Goal: Transaction & Acquisition: Book appointment/travel/reservation

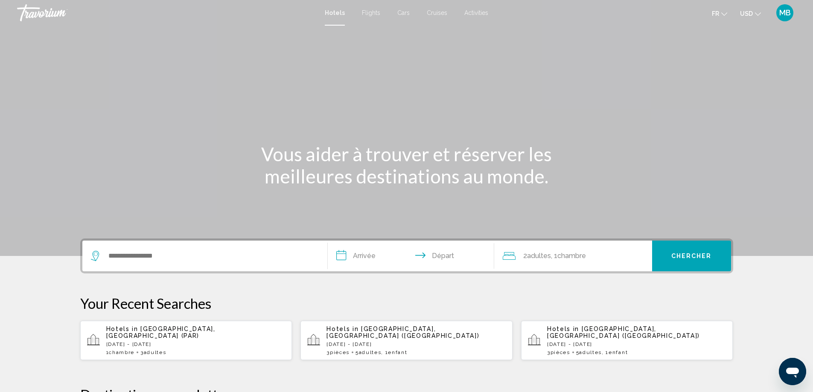
click at [235, 240] on div "**********" at bounding box center [406, 255] width 653 height 35
click at [229, 254] on input "Search widget" at bounding box center [210, 256] width 207 height 13
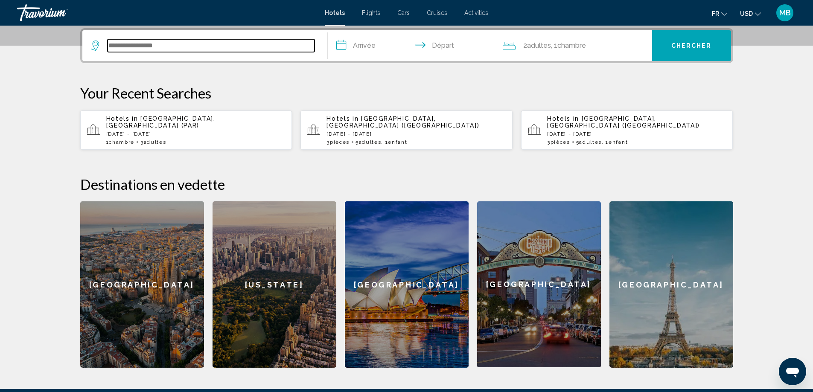
scroll to position [211, 0]
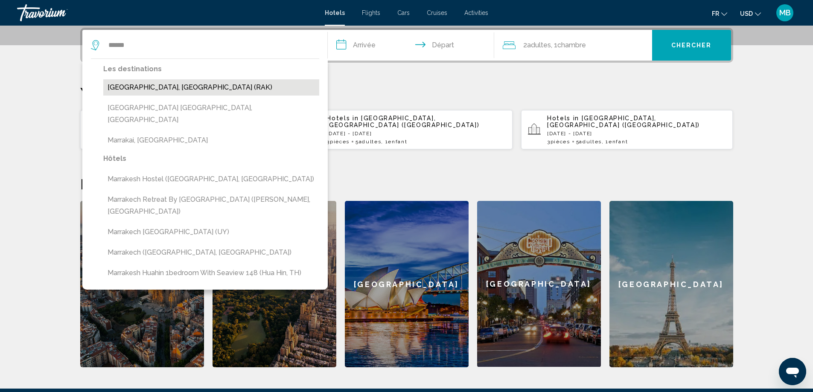
click at [170, 86] on button "[GEOGRAPHIC_DATA], [GEOGRAPHIC_DATA] (RAK)" at bounding box center [211, 87] width 216 height 16
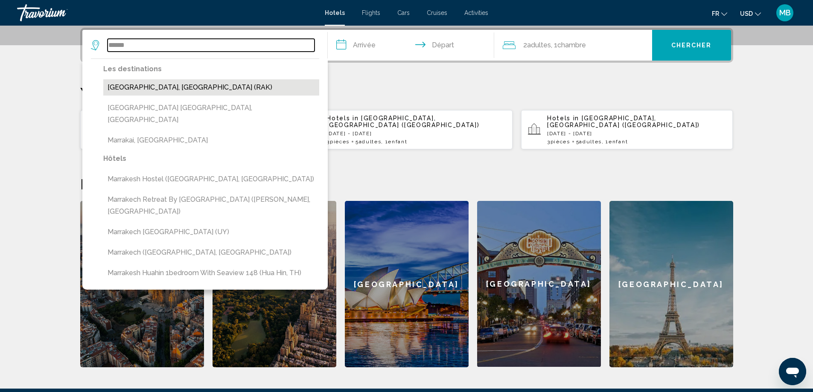
type input "**********"
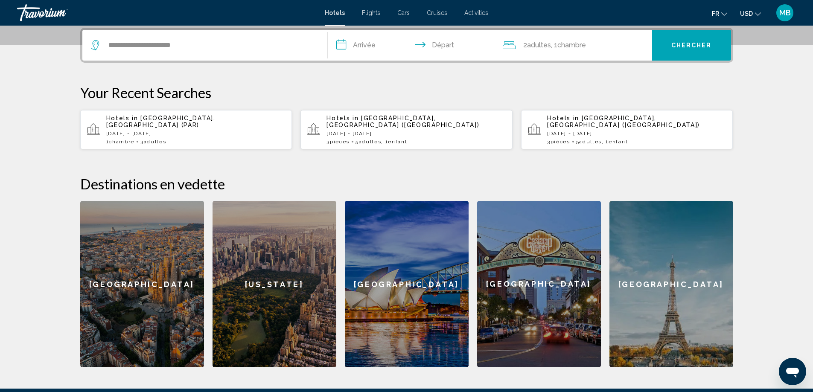
click at [357, 45] on input "**********" at bounding box center [413, 46] width 170 height 33
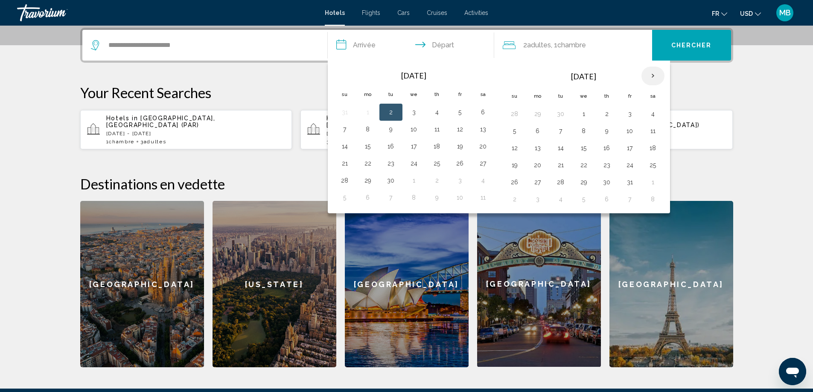
click at [647, 67] on th "Next month" at bounding box center [652, 76] width 23 height 19
drag, startPoint x: 604, startPoint y: 127, endPoint x: 565, endPoint y: 140, distance: 41.0
click at [604, 126] on button "11" at bounding box center [607, 131] width 14 height 12
click at [539, 148] on button "15" at bounding box center [538, 148] width 14 height 12
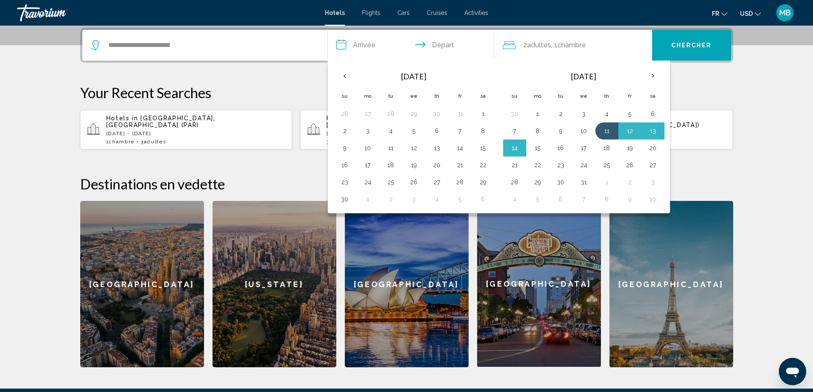
type input "**********"
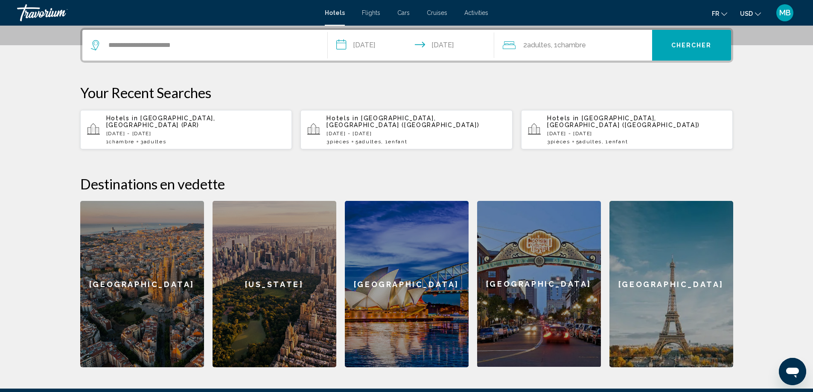
click at [538, 38] on div "2 Adulte Adultes , 1 Chambre pièces" at bounding box center [576, 45] width 149 height 31
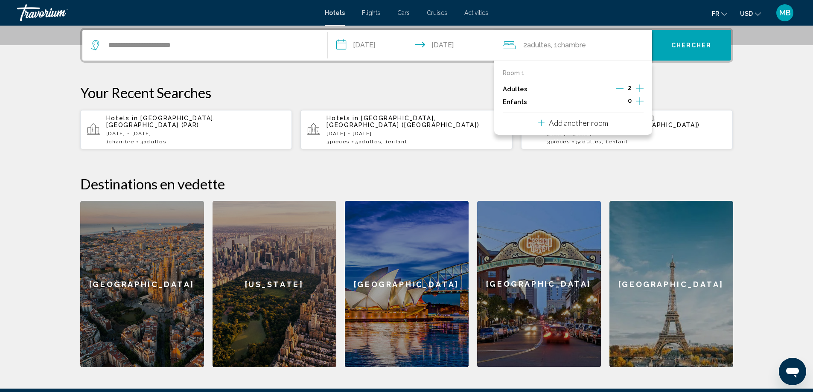
click at [639, 87] on icon "Increment adults" at bounding box center [640, 88] width 8 height 8
click at [683, 40] on button "Chercher" at bounding box center [691, 45] width 79 height 31
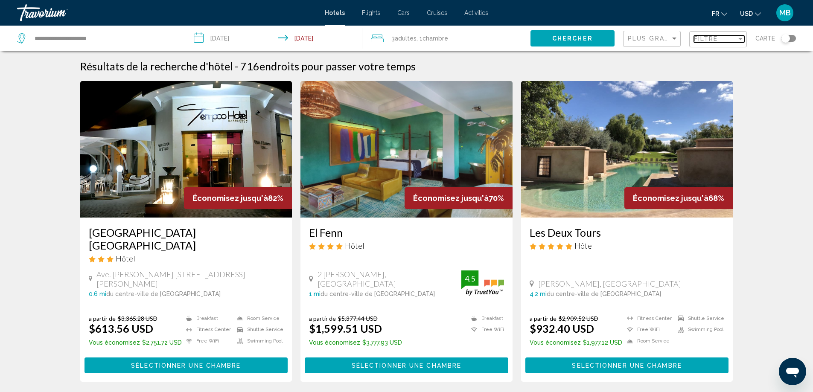
click at [696, 40] on span "Filtre" at bounding box center [706, 38] width 24 height 7
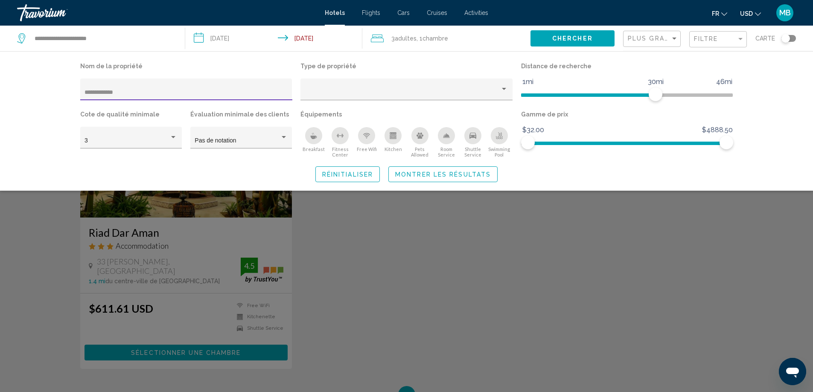
type input "**********"
click at [465, 174] on span "Montrer les résultats" at bounding box center [443, 174] width 96 height 7
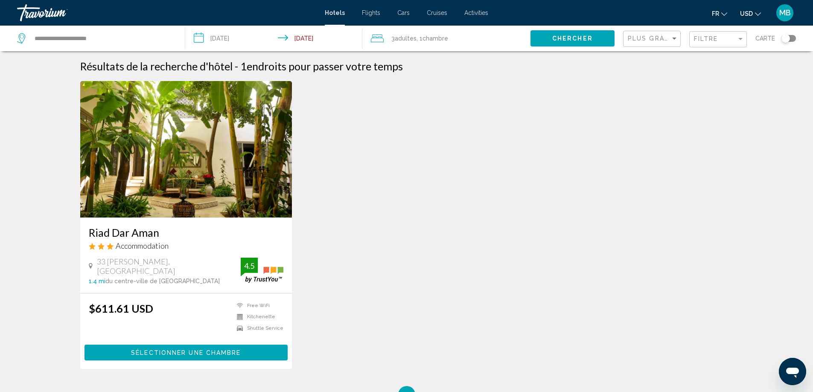
click at [247, 195] on img "Main content" at bounding box center [186, 149] width 212 height 137
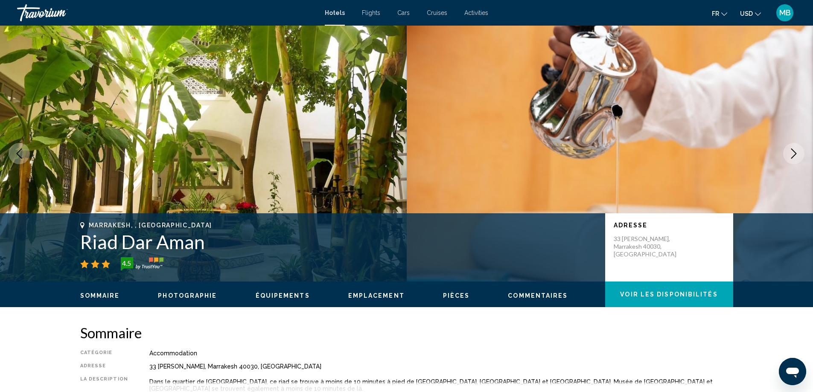
click at [750, 11] on span "USD" at bounding box center [746, 13] width 13 height 7
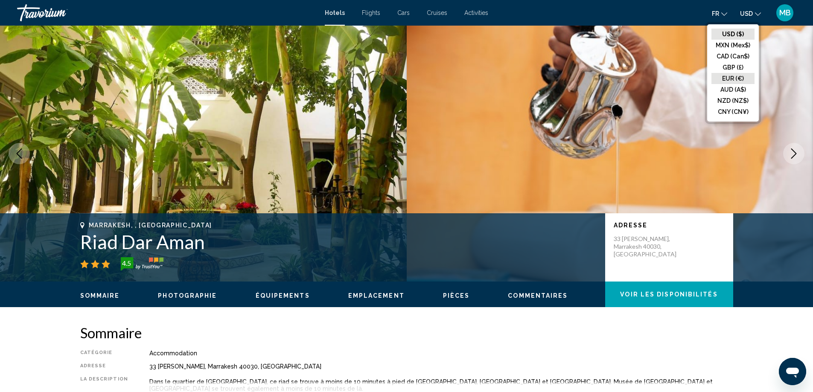
click at [729, 79] on button "EUR (€)" at bounding box center [732, 78] width 43 height 11
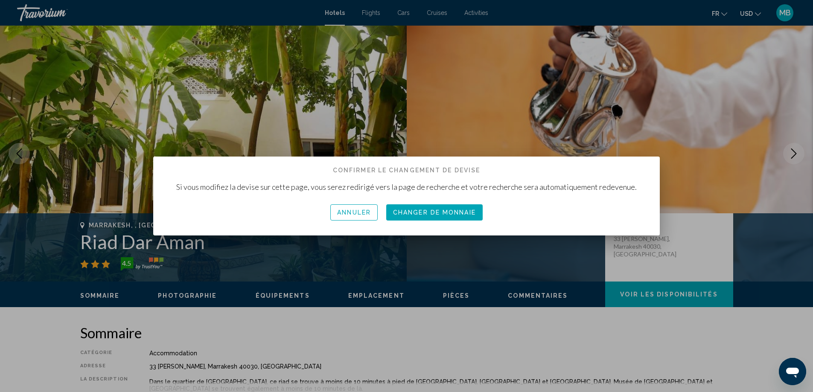
click at [441, 212] on span "Changer de monnaie" at bounding box center [434, 212] width 83 height 7
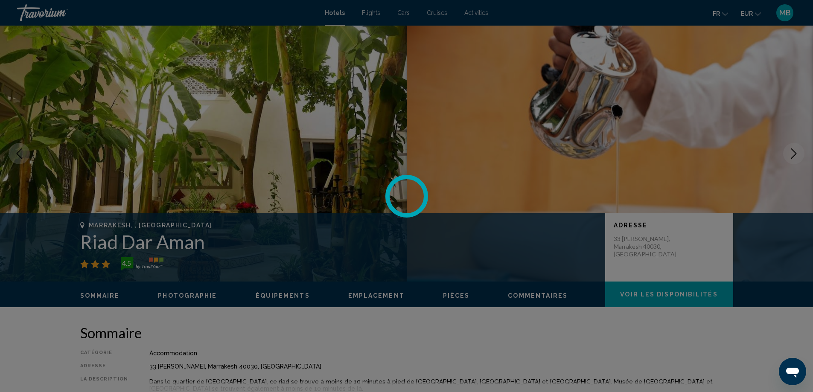
scroll to position [42, 0]
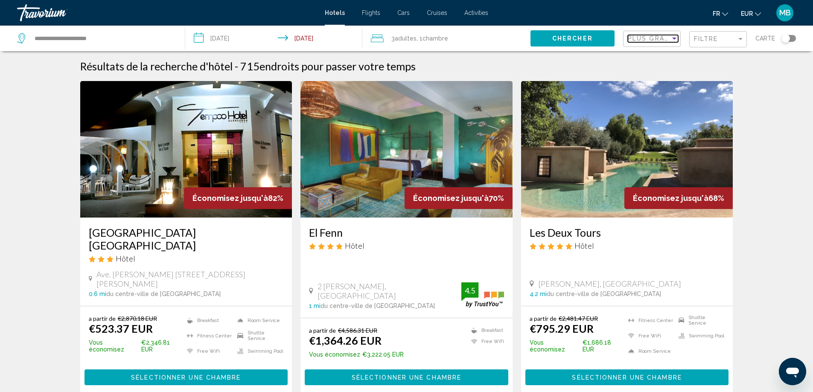
click at [640, 38] on span "Plus grandes économies" at bounding box center [678, 38] width 102 height 7
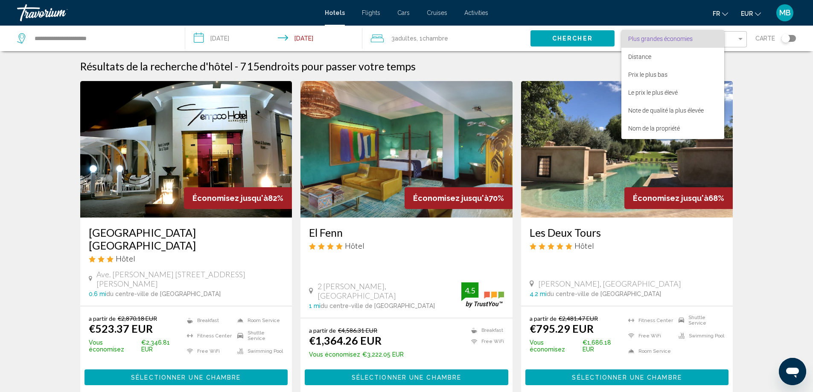
click at [740, 42] on div at bounding box center [406, 196] width 813 height 392
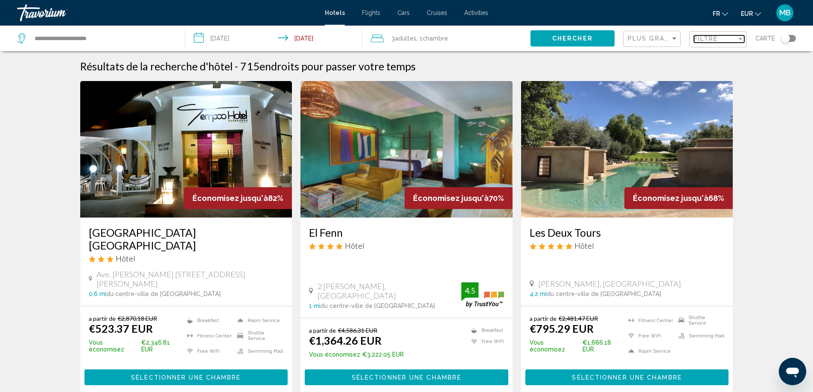
click at [721, 40] on div "Filtre" at bounding box center [715, 38] width 43 height 7
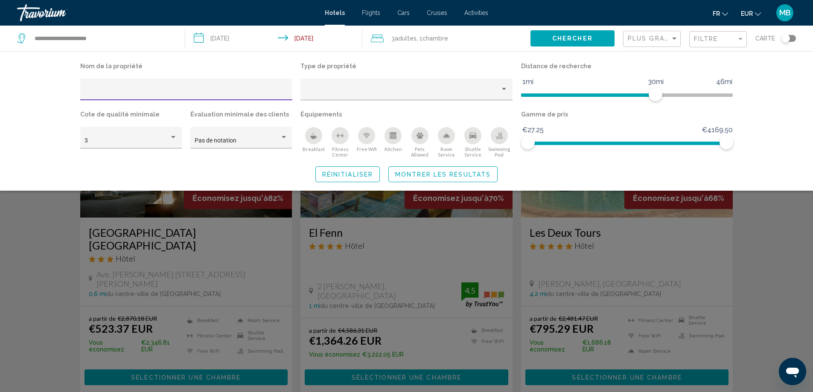
click at [242, 92] on input "Hotel Filters" at bounding box center [185, 92] width 203 height 7
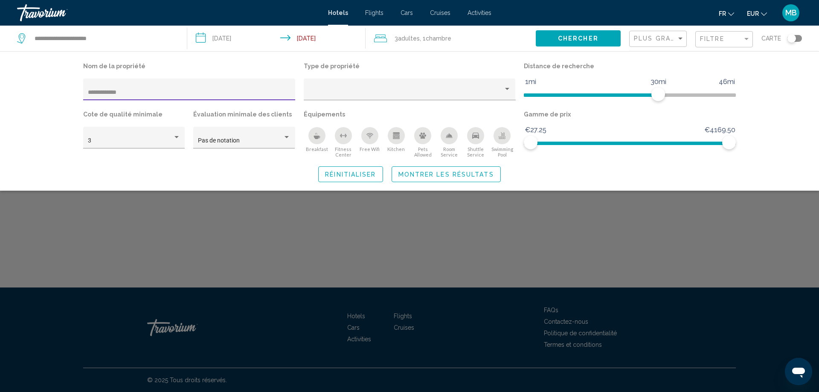
type input "**********"
click at [439, 170] on button "Montrer les résultats" at bounding box center [446, 174] width 109 height 16
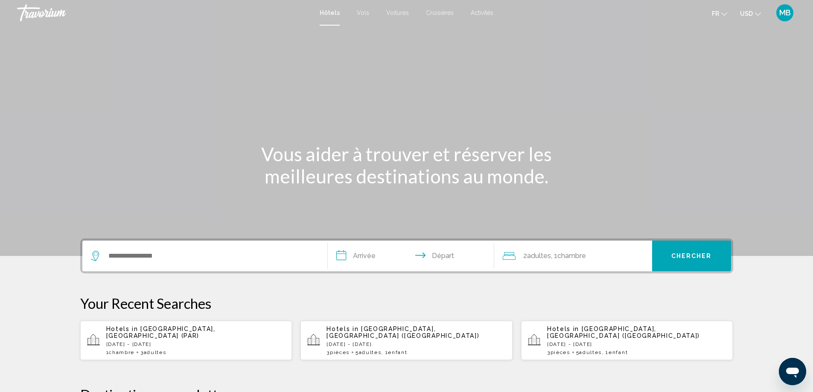
click at [220, 245] on div "Search widget" at bounding box center [205, 256] width 228 height 31
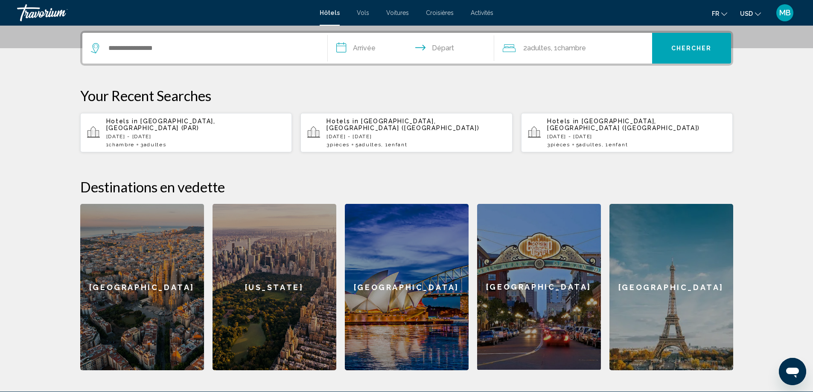
scroll to position [211, 0]
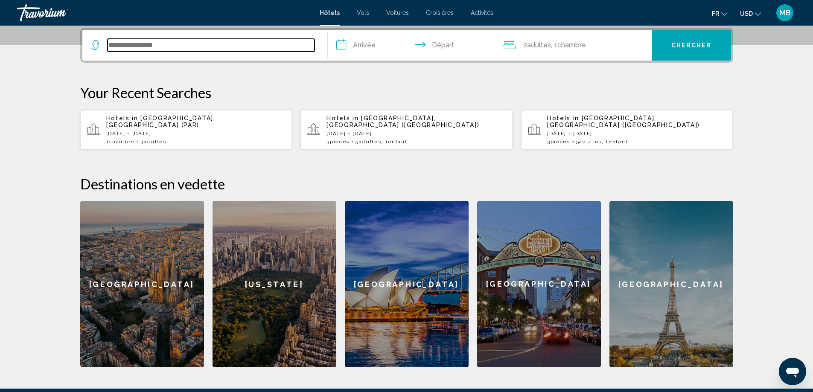
click at [162, 45] on input "Search widget" at bounding box center [210, 45] width 207 height 13
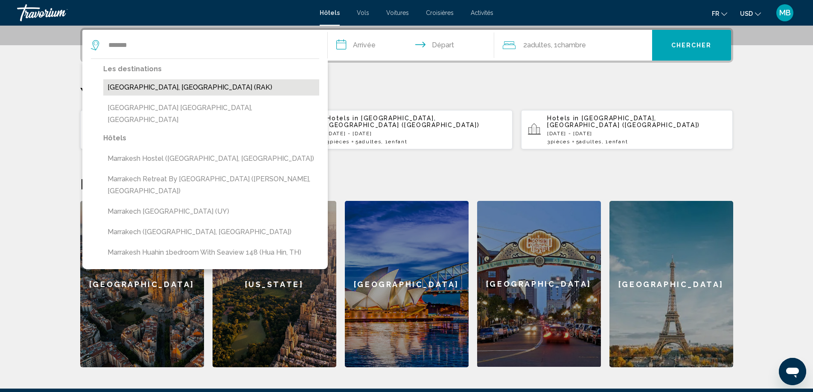
click at [203, 84] on button "[GEOGRAPHIC_DATA], [GEOGRAPHIC_DATA] (RAK)" at bounding box center [211, 87] width 216 height 16
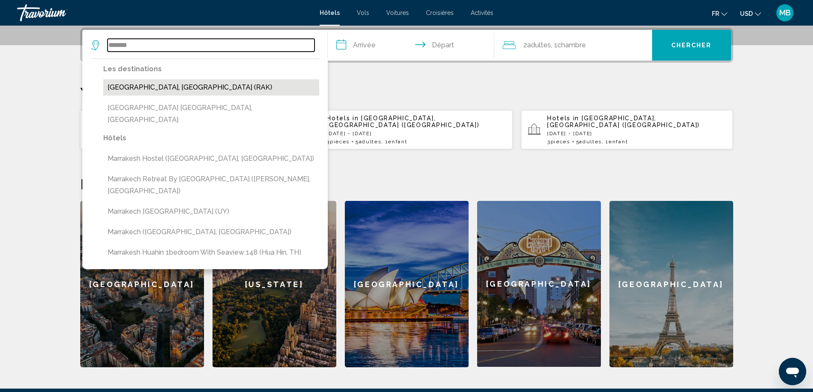
type input "**********"
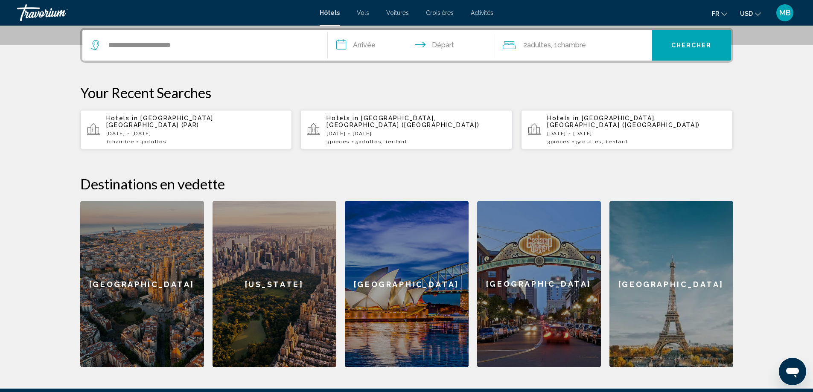
click at [374, 38] on input "**********" at bounding box center [413, 46] width 170 height 33
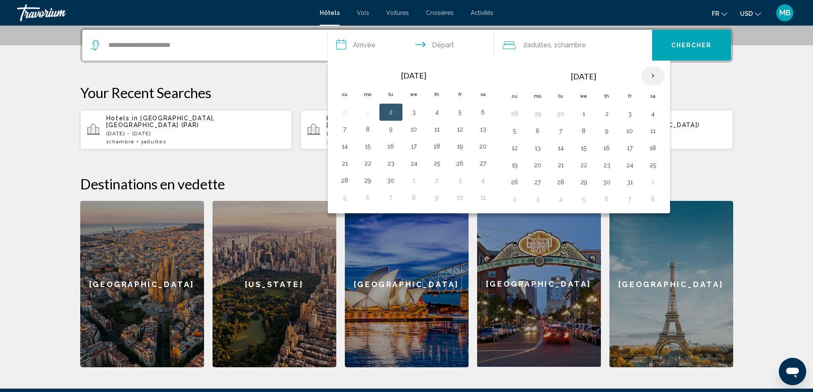
click at [658, 72] on th "Next month" at bounding box center [652, 76] width 23 height 19
click at [655, 72] on th "Next month" at bounding box center [652, 76] width 23 height 19
click at [607, 130] on button "11" at bounding box center [607, 131] width 14 height 12
click at [540, 154] on td "15" at bounding box center [537, 147] width 23 height 17
click at [535, 48] on span "Adultes" at bounding box center [539, 45] width 24 height 8
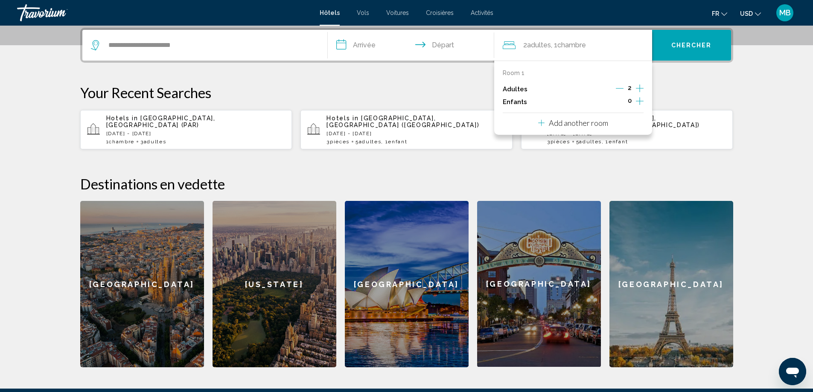
click at [639, 89] on icon "Increment adults" at bounding box center [640, 88] width 8 height 8
click at [685, 41] on span "Chercher" at bounding box center [691, 44] width 41 height 7
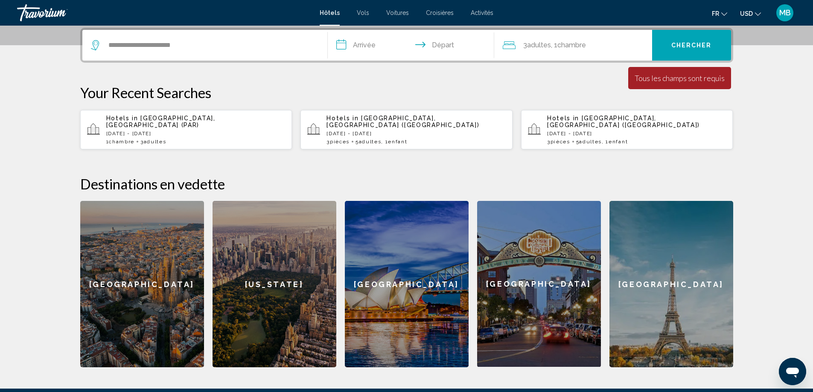
click at [350, 51] on input "**********" at bounding box center [413, 46] width 170 height 33
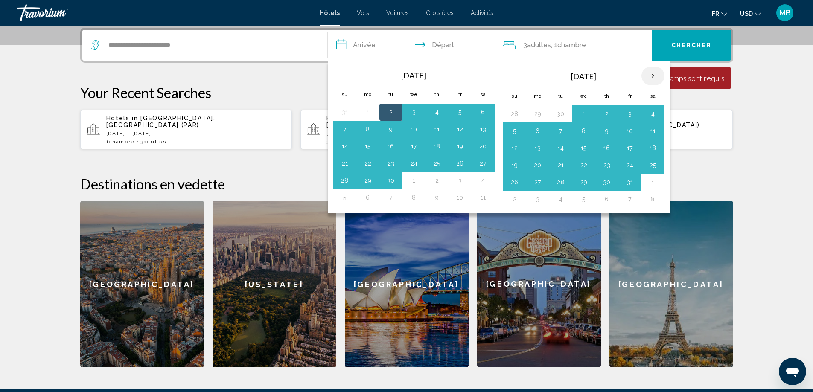
click at [648, 75] on th "Next month" at bounding box center [652, 76] width 23 height 19
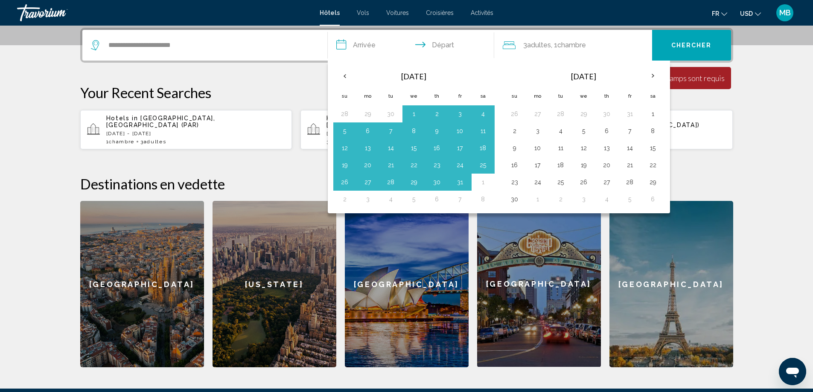
click at [359, 47] on input "**********" at bounding box center [413, 46] width 170 height 33
click at [655, 76] on th "Next month" at bounding box center [652, 76] width 23 height 19
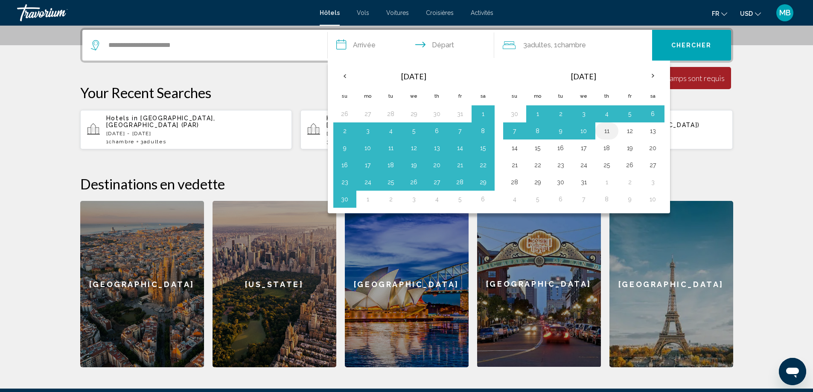
click at [609, 132] on button "11" at bounding box center [607, 131] width 14 height 12
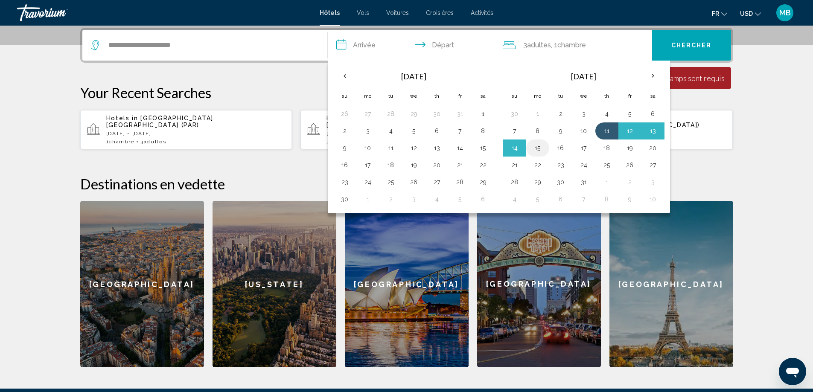
click at [532, 151] on button "15" at bounding box center [538, 148] width 14 height 12
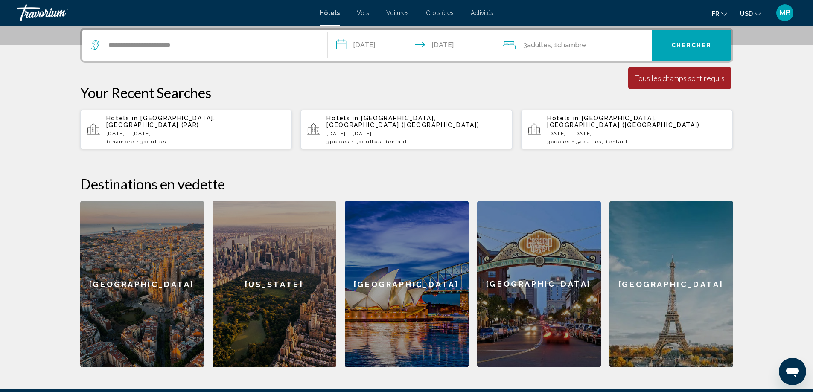
type input "**********"
click at [692, 49] on span "Chercher" at bounding box center [691, 45] width 41 height 7
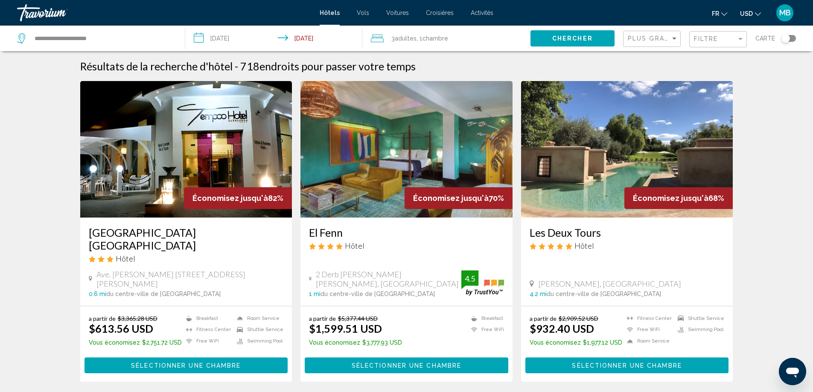
click at [728, 44] on div "Filtre" at bounding box center [719, 40] width 50 height 16
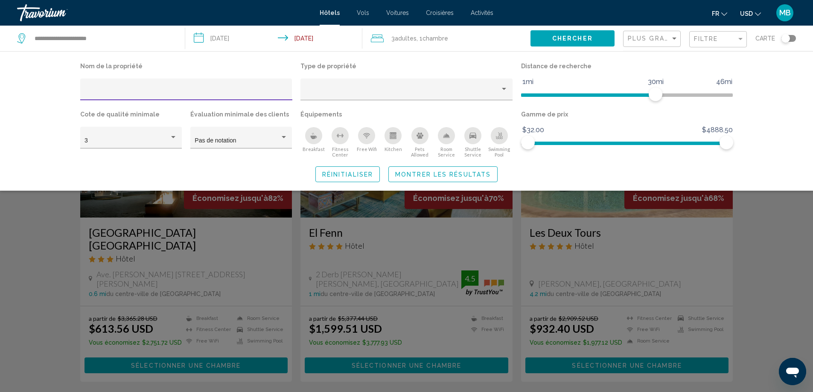
click at [131, 94] on input "Hotel Filters" at bounding box center [185, 92] width 203 height 7
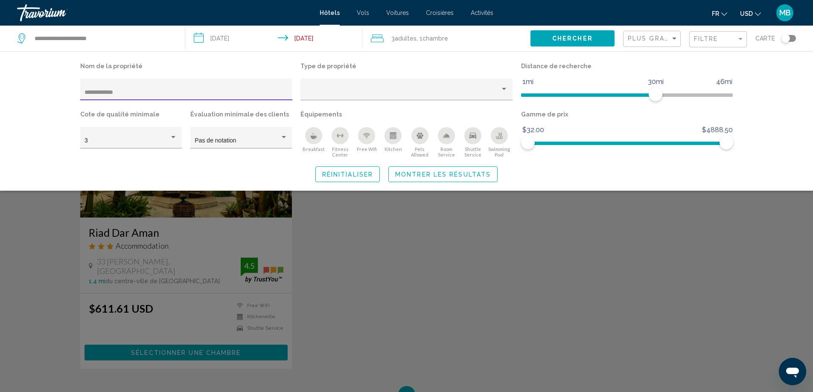
type input "**********"
click at [473, 177] on span "Montrer les résultats" at bounding box center [443, 174] width 96 height 7
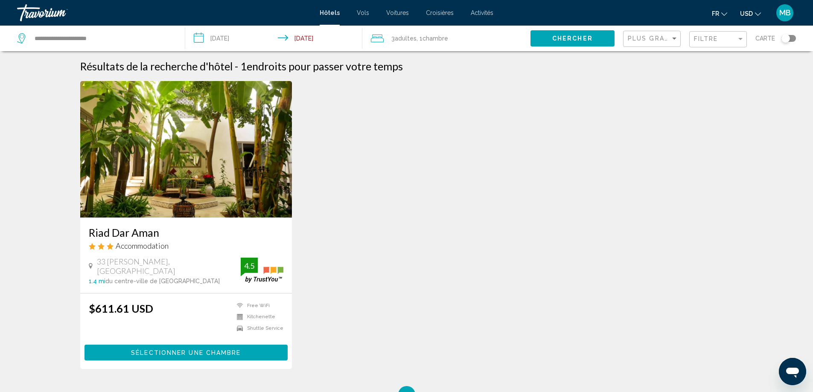
click at [179, 189] on img "Main content" at bounding box center [186, 149] width 212 height 137
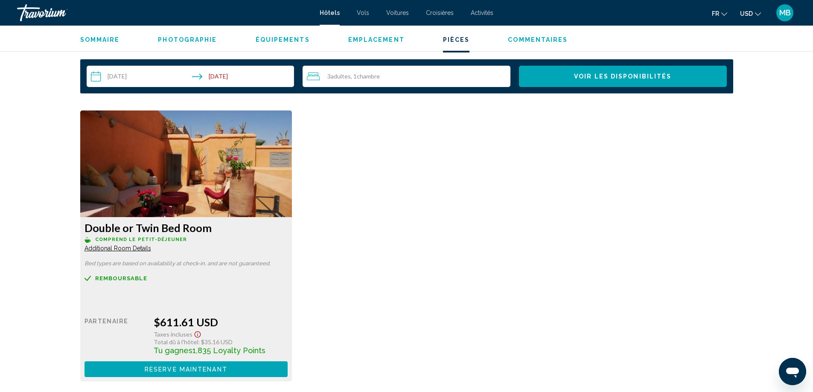
scroll to position [1130, 0]
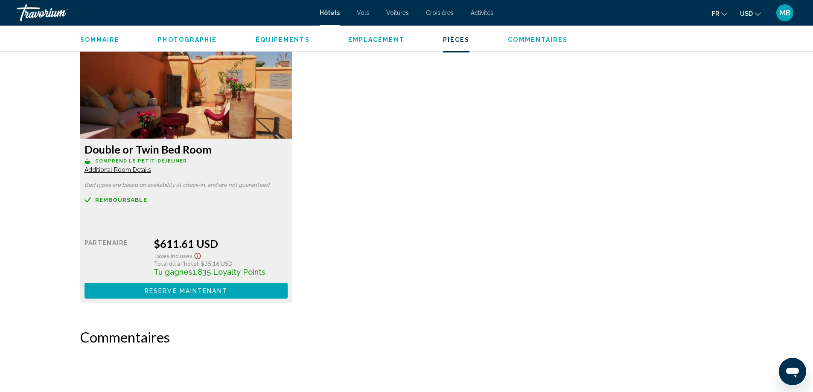
click at [192, 256] on icon "Show Taxes and Fees disclaimer" at bounding box center [197, 256] width 10 height 8
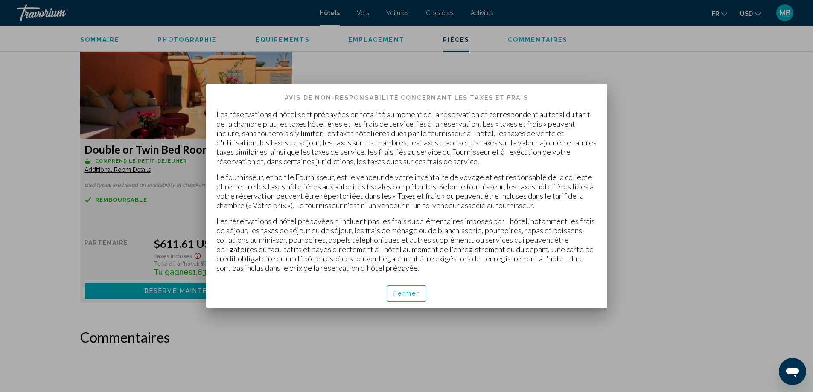
scroll to position [0, 0]
click at [671, 191] on div at bounding box center [406, 196] width 813 height 392
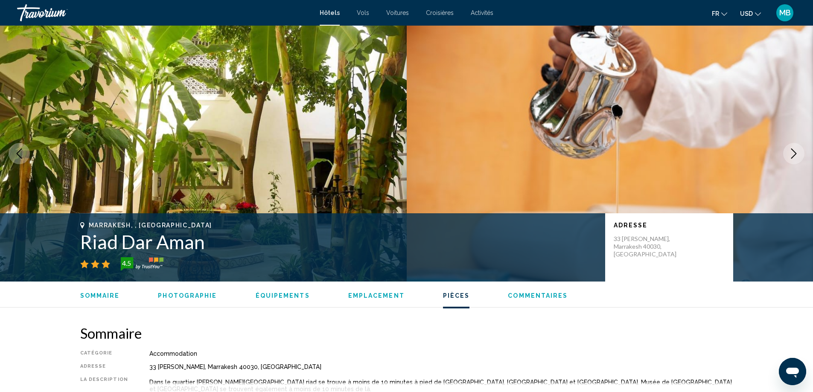
scroll to position [1130, 0]
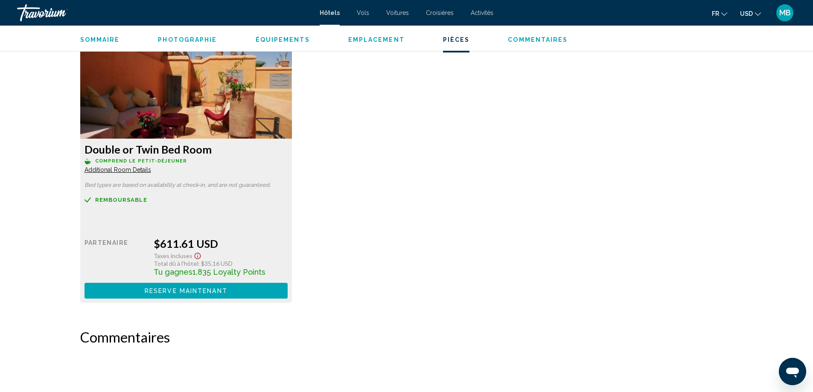
click at [755, 12] on icon "Change currency" at bounding box center [758, 14] width 6 height 6
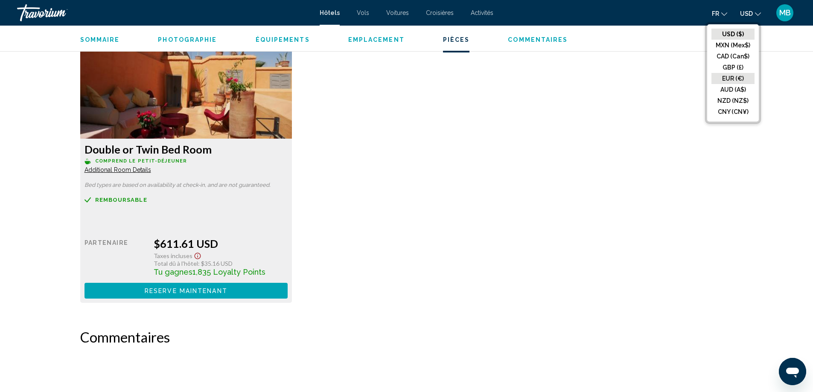
click at [726, 75] on button "EUR (€)" at bounding box center [732, 78] width 43 height 11
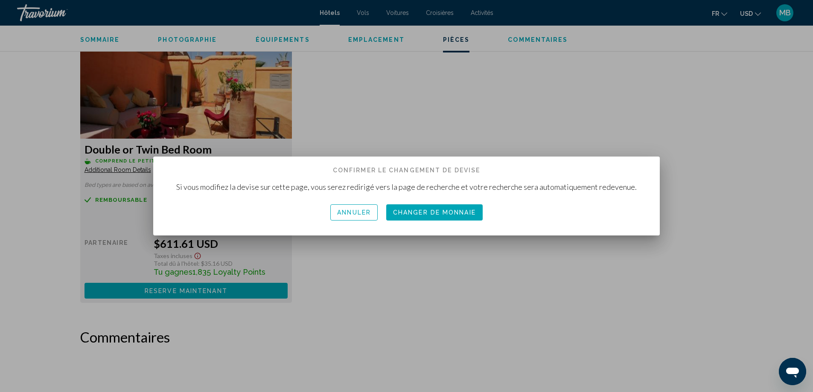
click at [445, 207] on button "Changer de monnaie" at bounding box center [434, 212] width 96 height 16
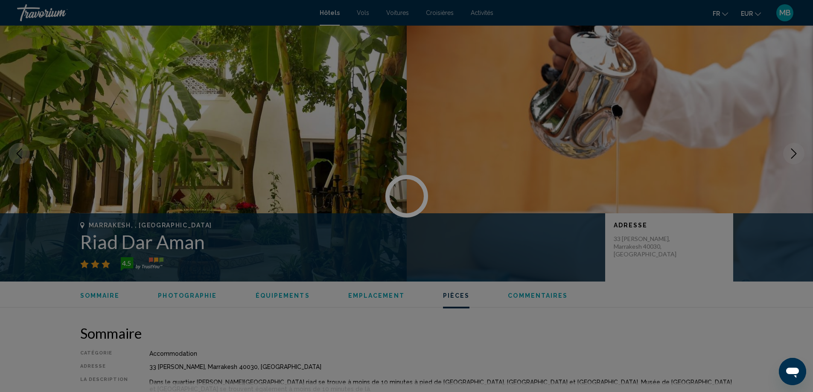
scroll to position [1130, 0]
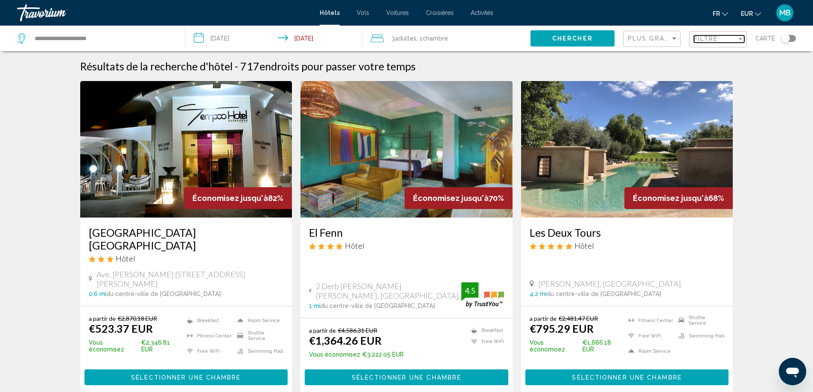
click at [723, 37] on div "Filtre" at bounding box center [715, 38] width 43 height 7
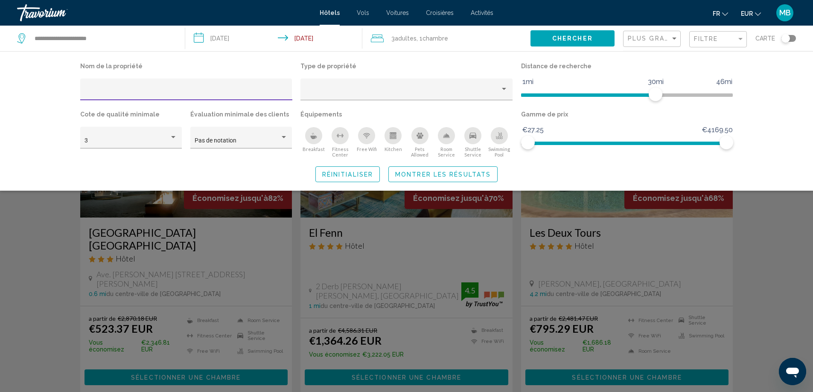
click at [219, 93] on input "Hotel Filters" at bounding box center [185, 92] width 203 height 7
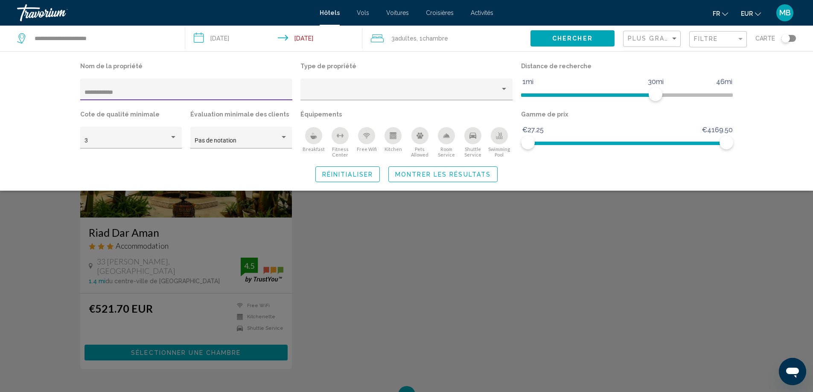
type input "**********"
click at [475, 168] on button "Montrer les résultats" at bounding box center [442, 174] width 109 height 16
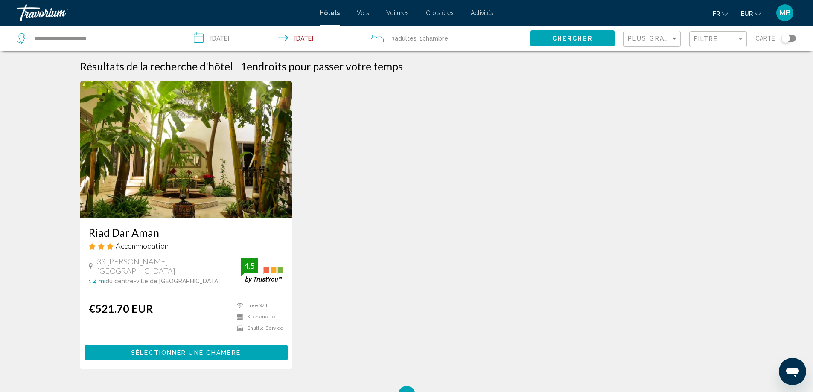
click at [258, 188] on img "Main content" at bounding box center [186, 149] width 212 height 137
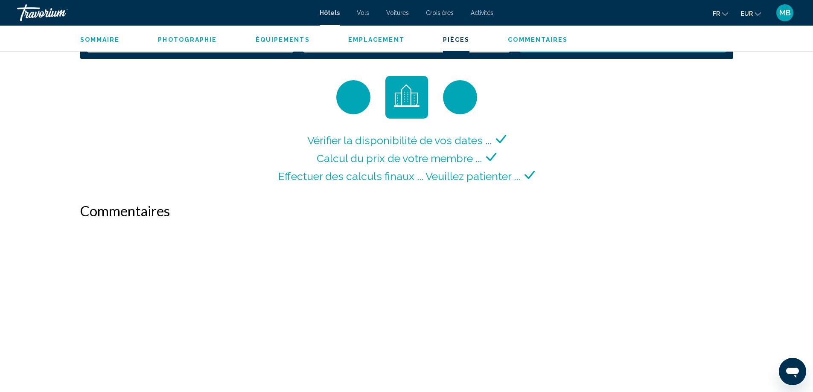
scroll to position [1099, 0]
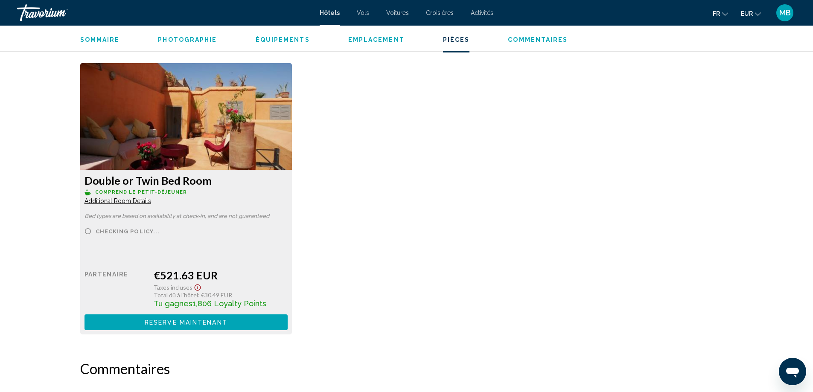
click at [107, 200] on span "Additional Room Details" at bounding box center [117, 201] width 67 height 7
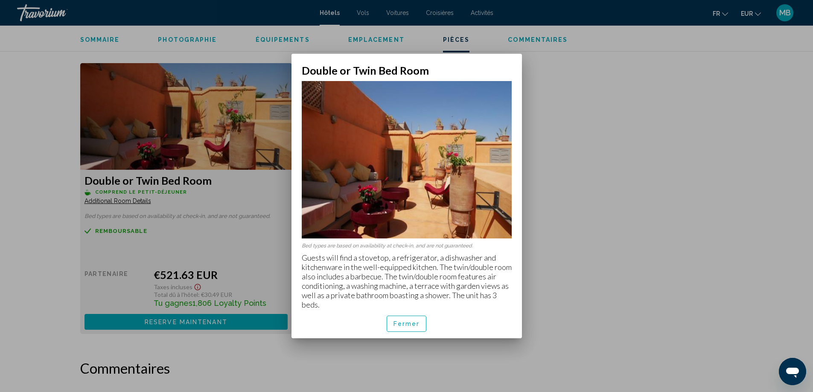
click at [409, 325] on span "Fermer" at bounding box center [406, 324] width 26 height 7
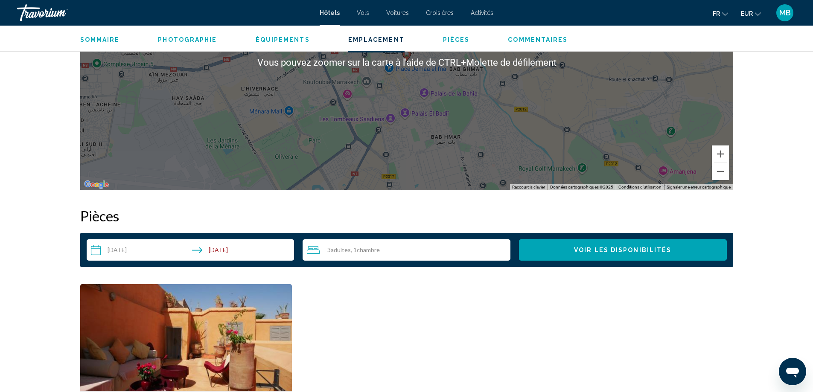
scroll to position [886, 0]
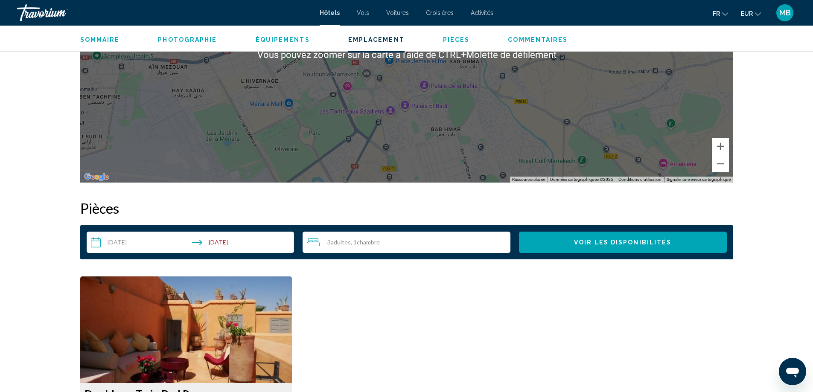
click at [235, 329] on img "Main content" at bounding box center [186, 329] width 212 height 107
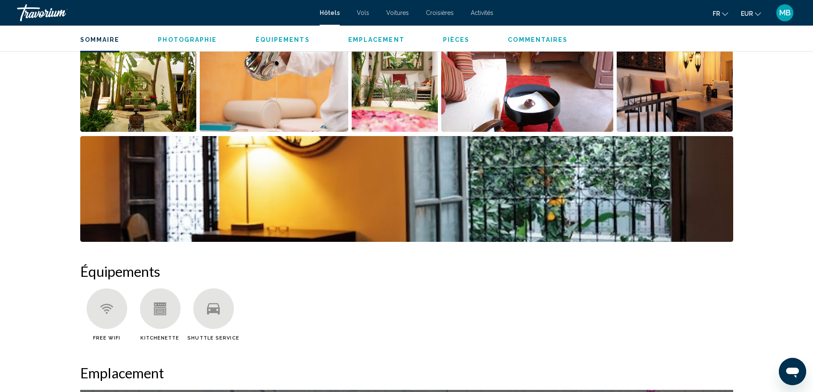
scroll to position [331, 0]
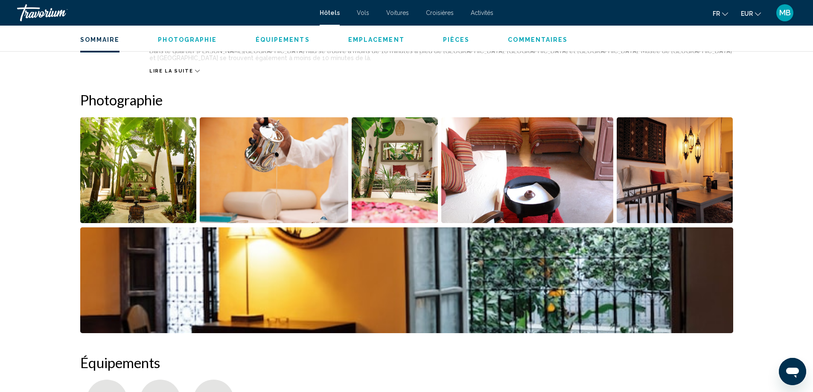
click at [138, 174] on img "Open full-screen image slider" at bounding box center [138, 170] width 116 height 106
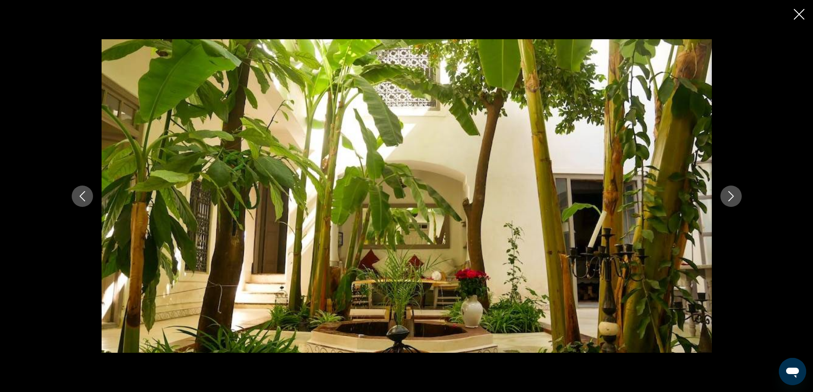
click at [732, 198] on icon "Next image" at bounding box center [731, 196] width 6 height 10
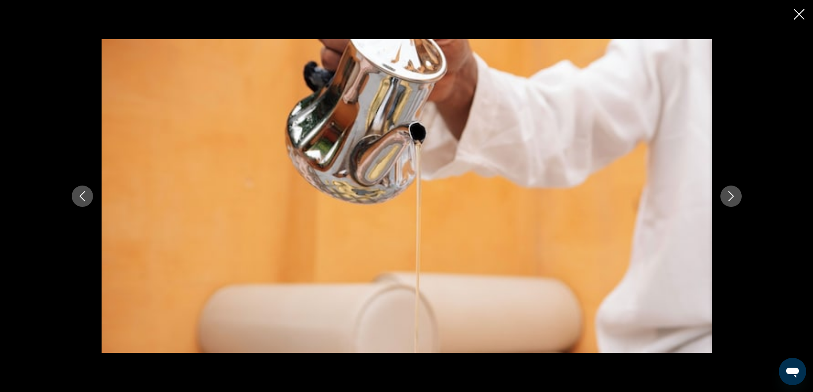
click at [732, 197] on icon "Next image" at bounding box center [731, 196] width 6 height 10
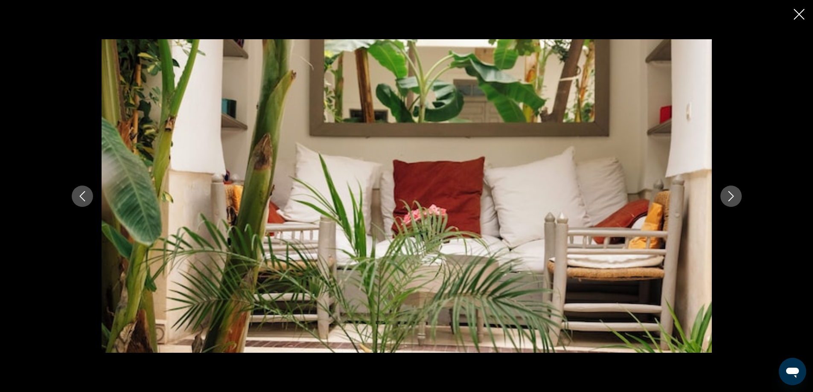
click at [732, 197] on icon "Next image" at bounding box center [731, 196] width 6 height 10
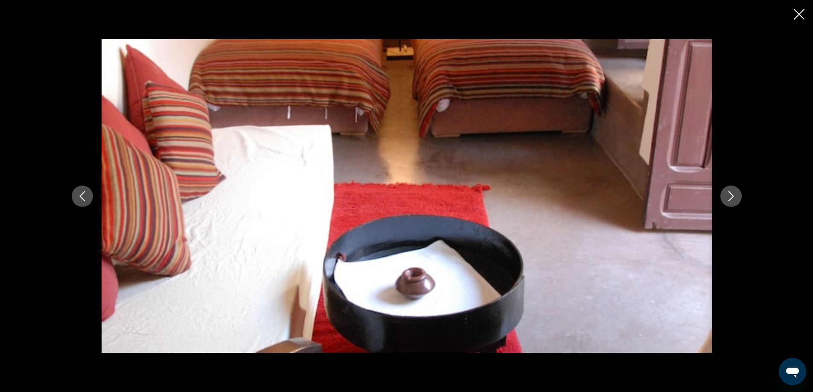
click at [732, 197] on icon "Next image" at bounding box center [731, 196] width 6 height 10
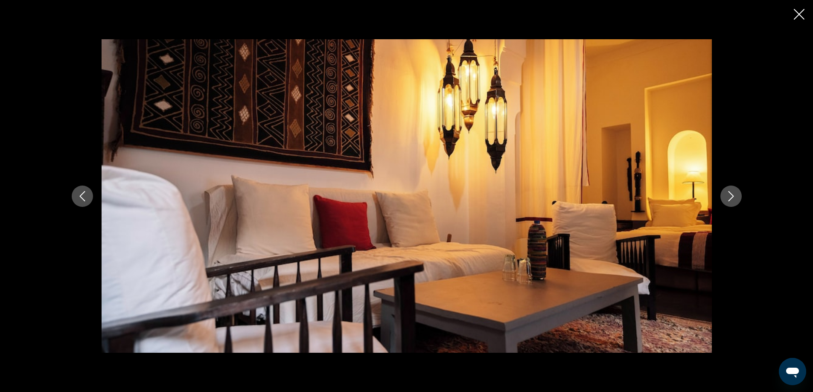
click at [732, 197] on icon "Next image" at bounding box center [731, 196] width 6 height 10
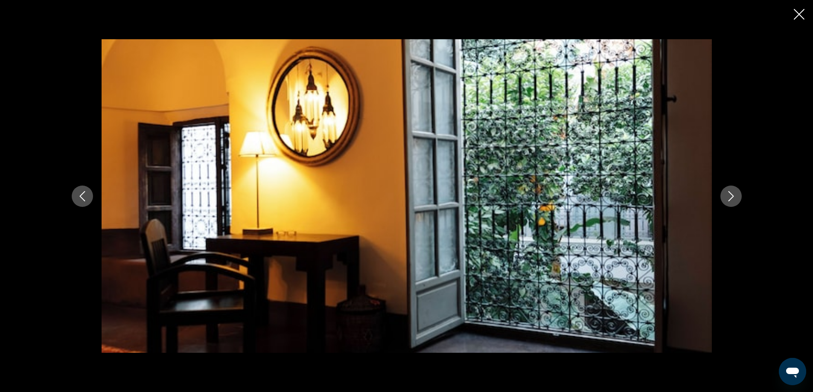
click at [732, 197] on icon "Next image" at bounding box center [731, 196] width 6 height 10
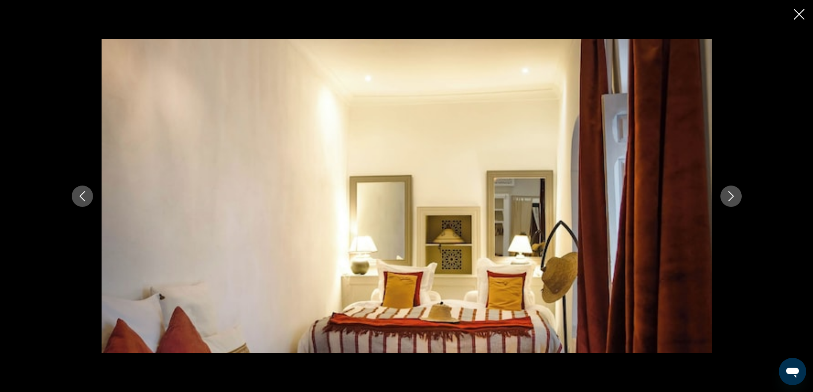
click at [732, 197] on icon "Next image" at bounding box center [731, 196] width 6 height 10
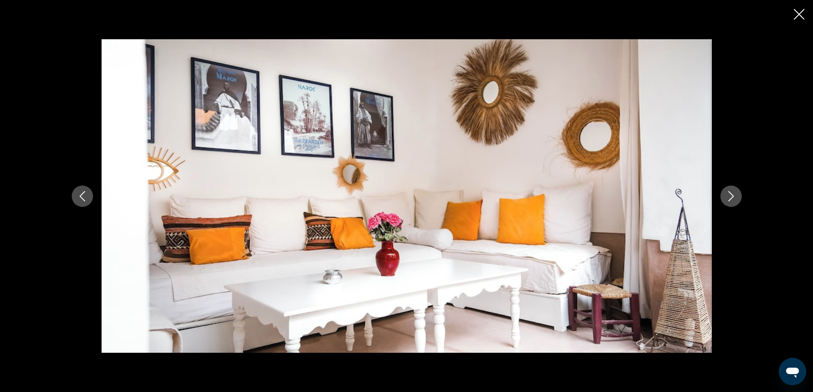
click at [732, 197] on icon "Next image" at bounding box center [731, 196] width 6 height 10
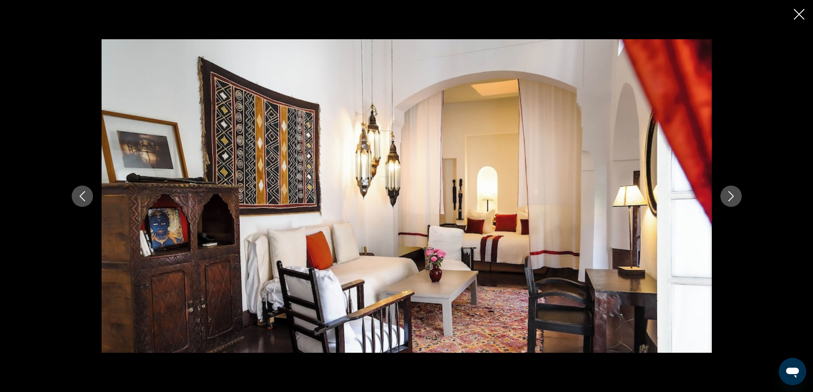
click at [732, 197] on icon "Next image" at bounding box center [731, 196] width 6 height 10
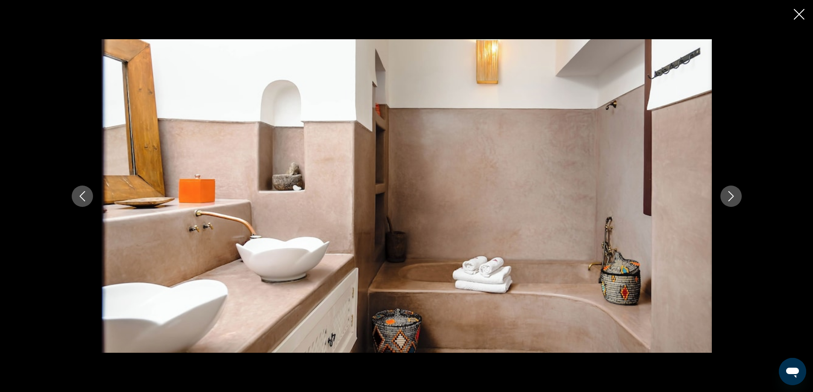
click at [732, 197] on icon "Next image" at bounding box center [731, 196] width 6 height 10
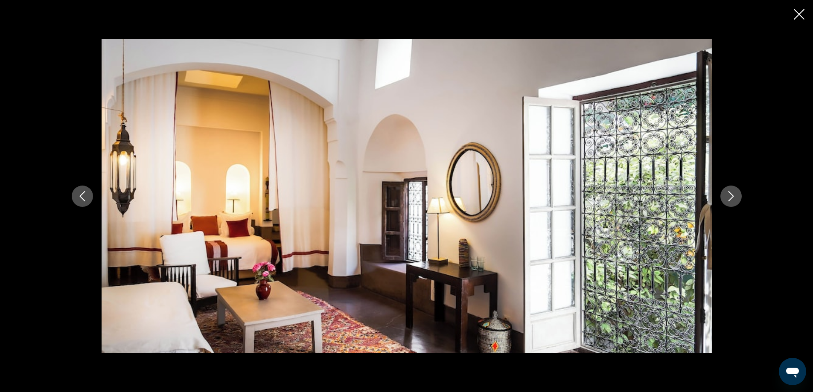
click at [732, 197] on icon "Next image" at bounding box center [731, 196] width 6 height 10
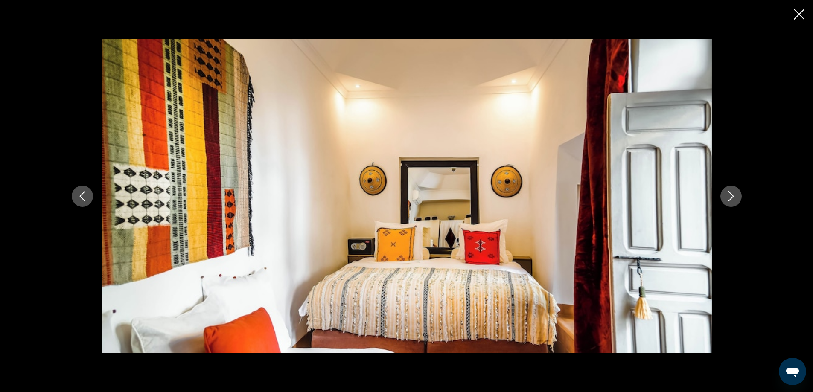
click at [732, 197] on icon "Next image" at bounding box center [731, 196] width 6 height 10
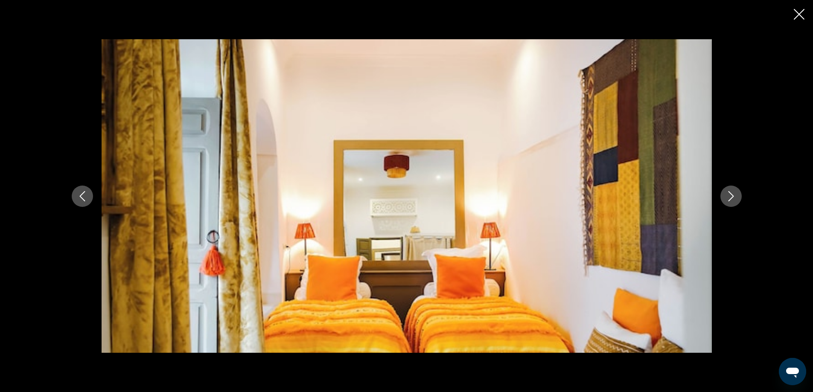
click at [732, 197] on icon "Next image" at bounding box center [731, 196] width 6 height 10
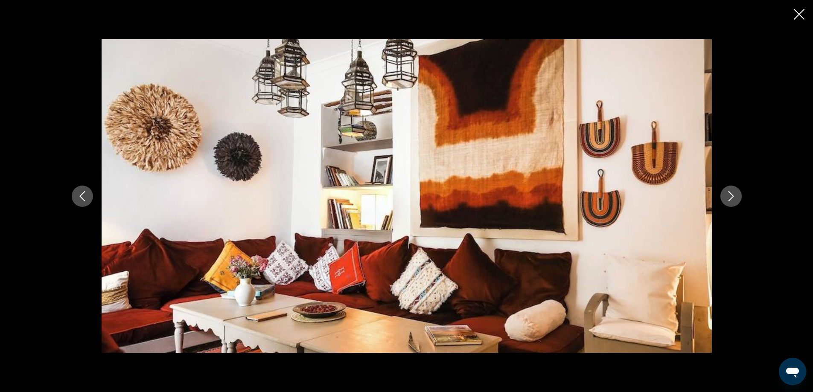
click at [732, 197] on icon "Next image" at bounding box center [731, 196] width 6 height 10
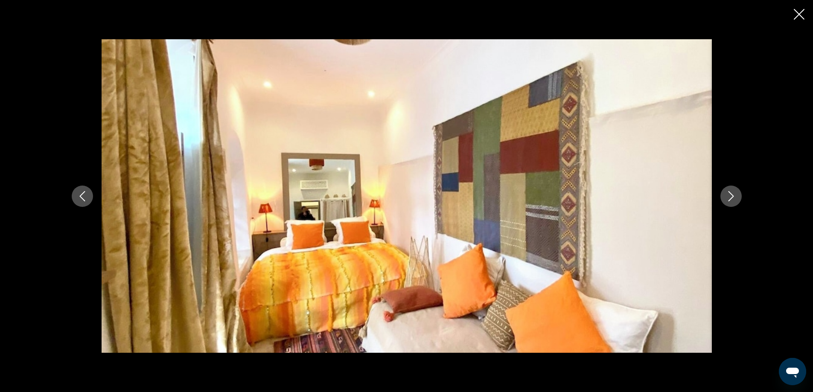
click at [732, 197] on icon "Next image" at bounding box center [731, 196] width 6 height 10
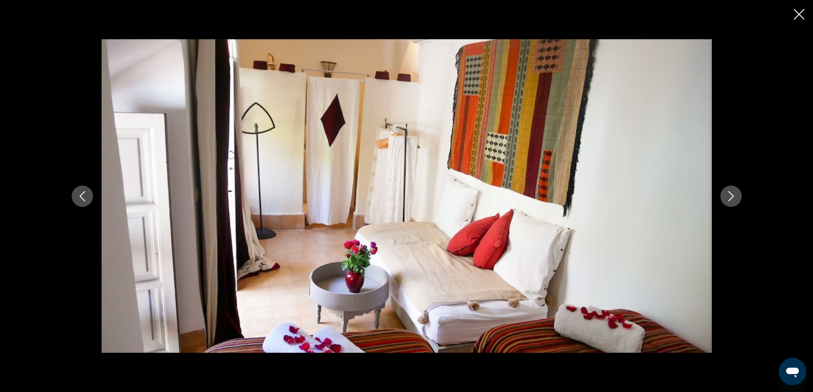
click at [732, 197] on icon "Next image" at bounding box center [731, 196] width 6 height 10
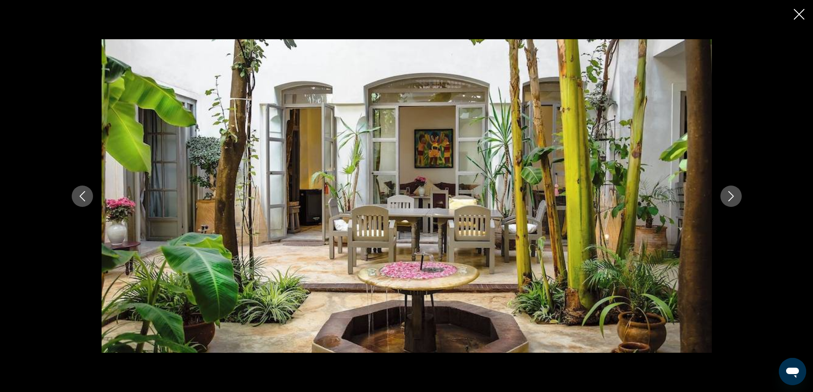
click at [802, 12] on icon "Close slideshow" at bounding box center [798, 14] width 11 height 11
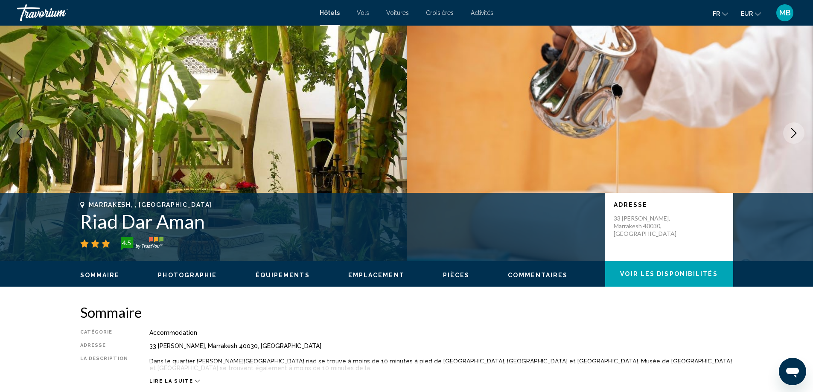
scroll to position [0, 0]
